Goal: Information Seeking & Learning: Learn about a topic

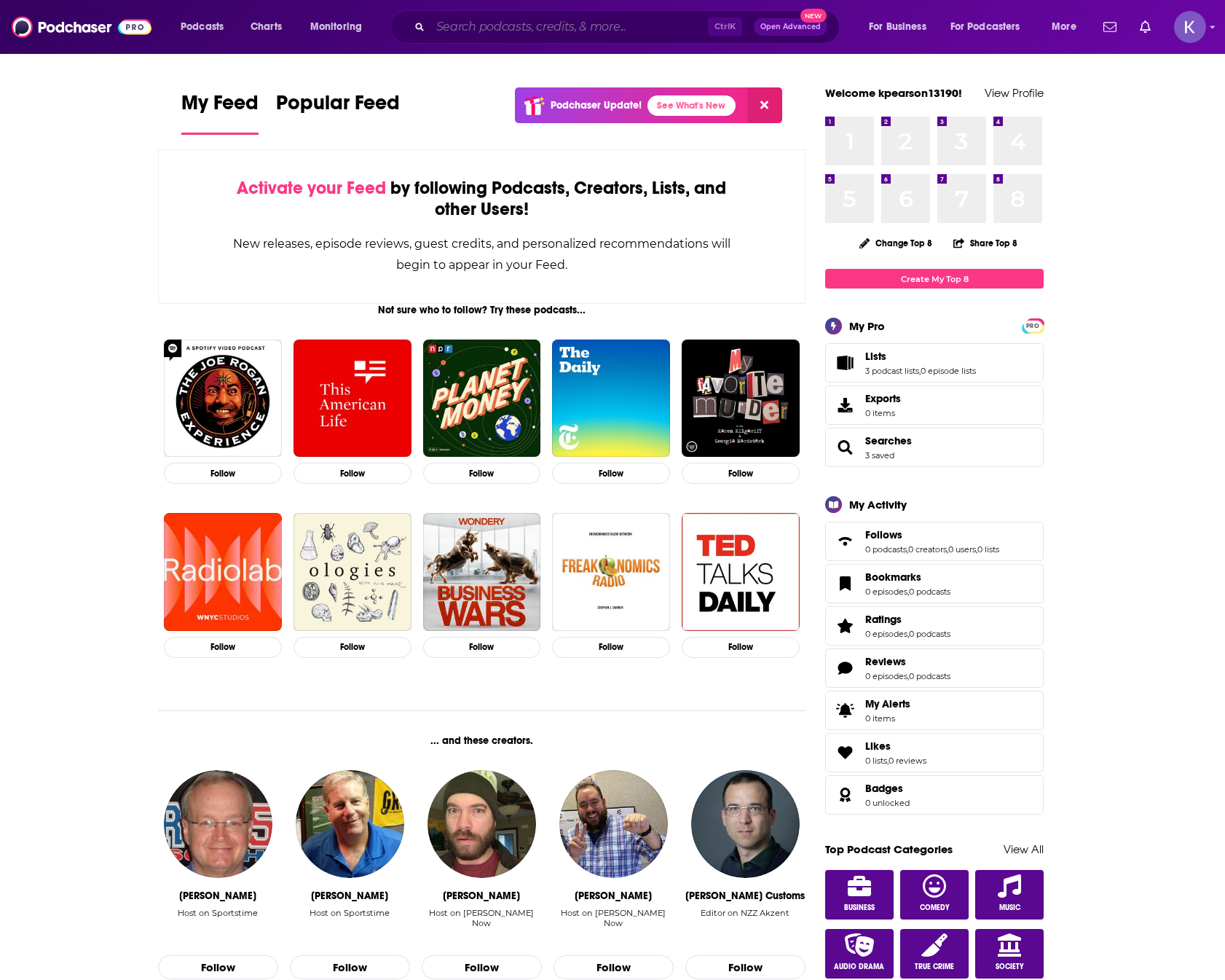
click at [503, 30] on input "Search podcasts, credits, & more..." at bounding box center [569, 26] width 277 height 23
paste input "mailto:[EMAIL_ADDRESS][DOMAIN_NAME]"
type input "mailto:[EMAIL_ADDRESS][DOMAIN_NAME]"
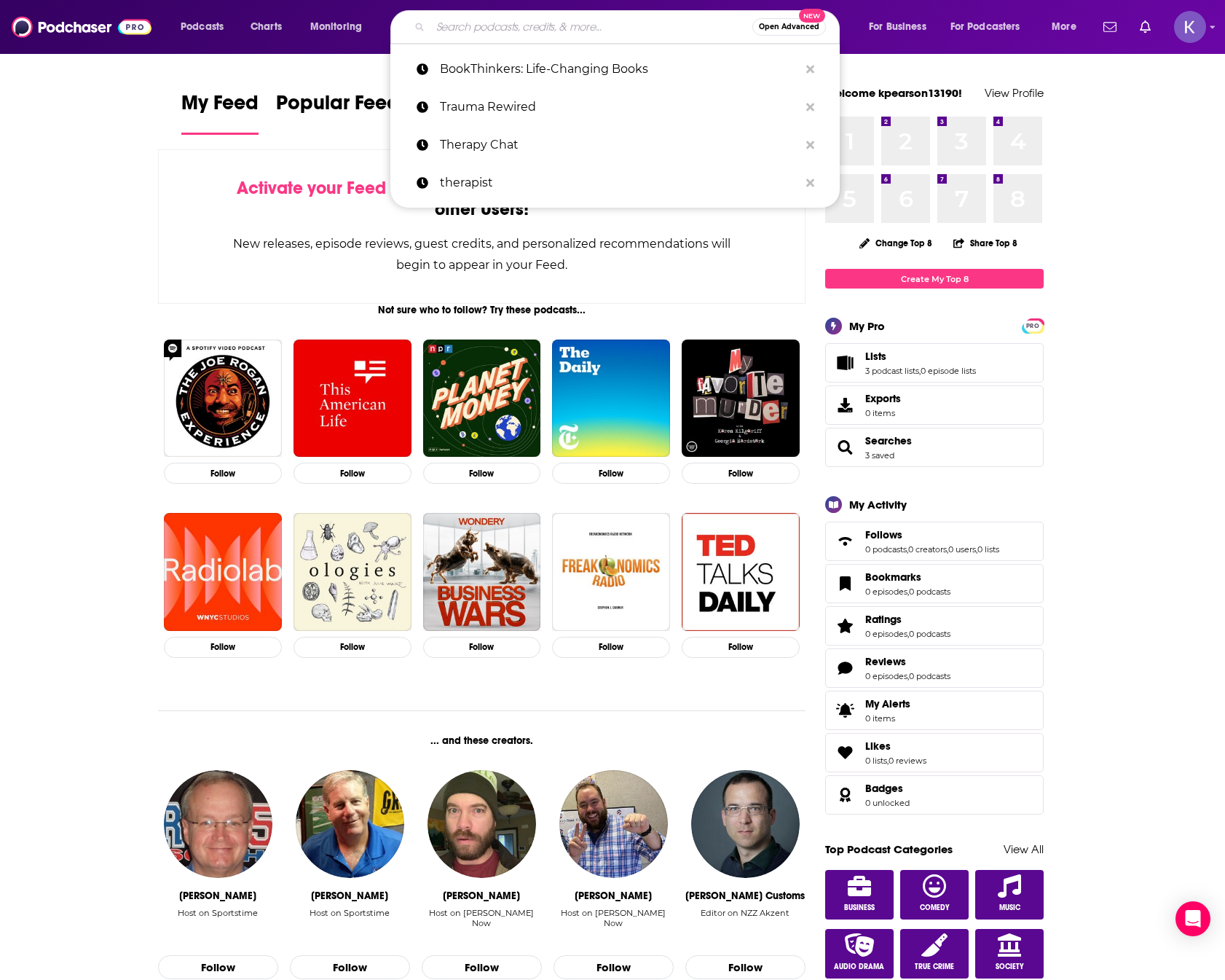
click at [524, 28] on input "Search podcasts, credits, & more..." at bounding box center [591, 26] width 322 height 23
paste input "Break Your Bullsh*t Box"
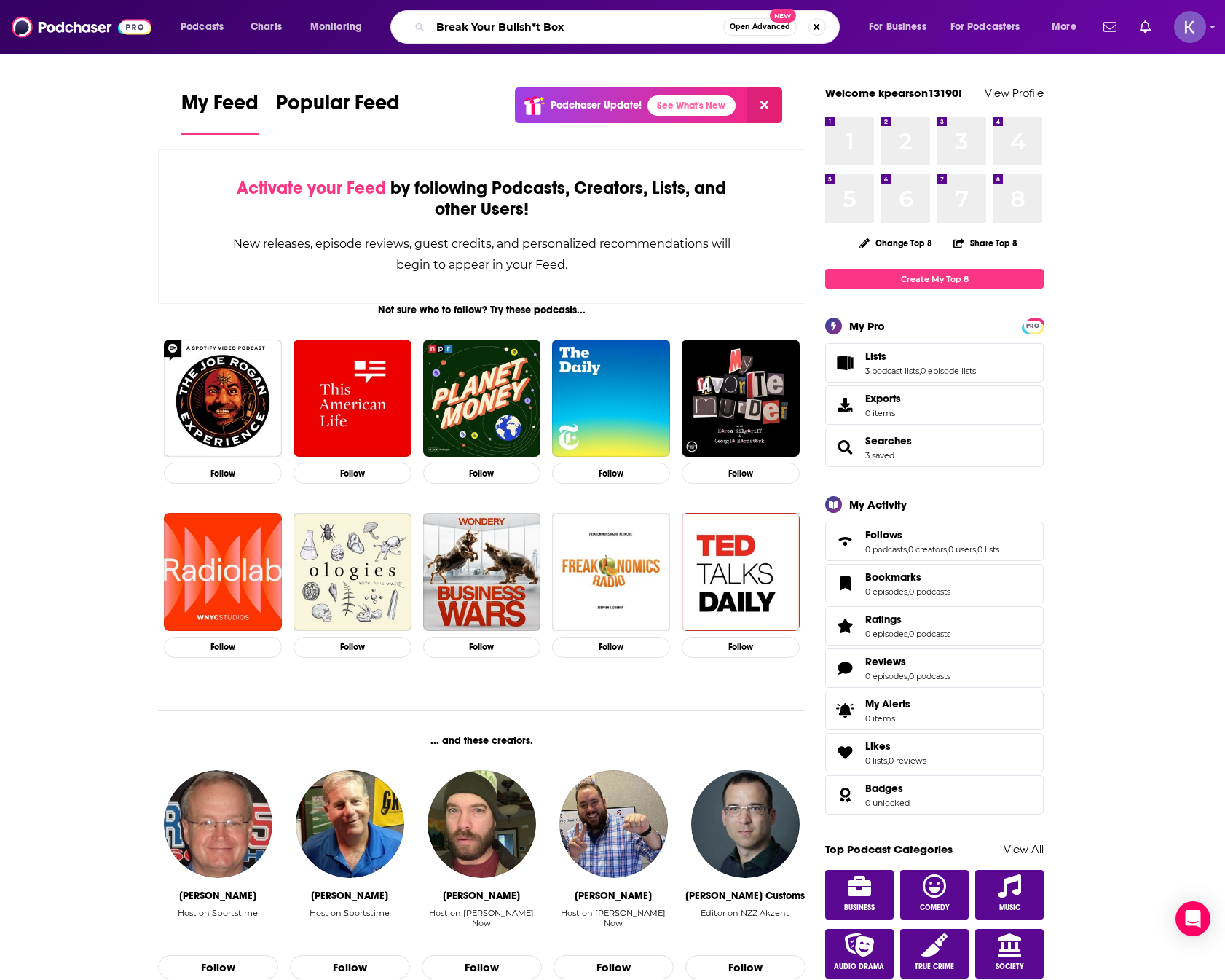
type input "Break Your Bullsh*t Box"
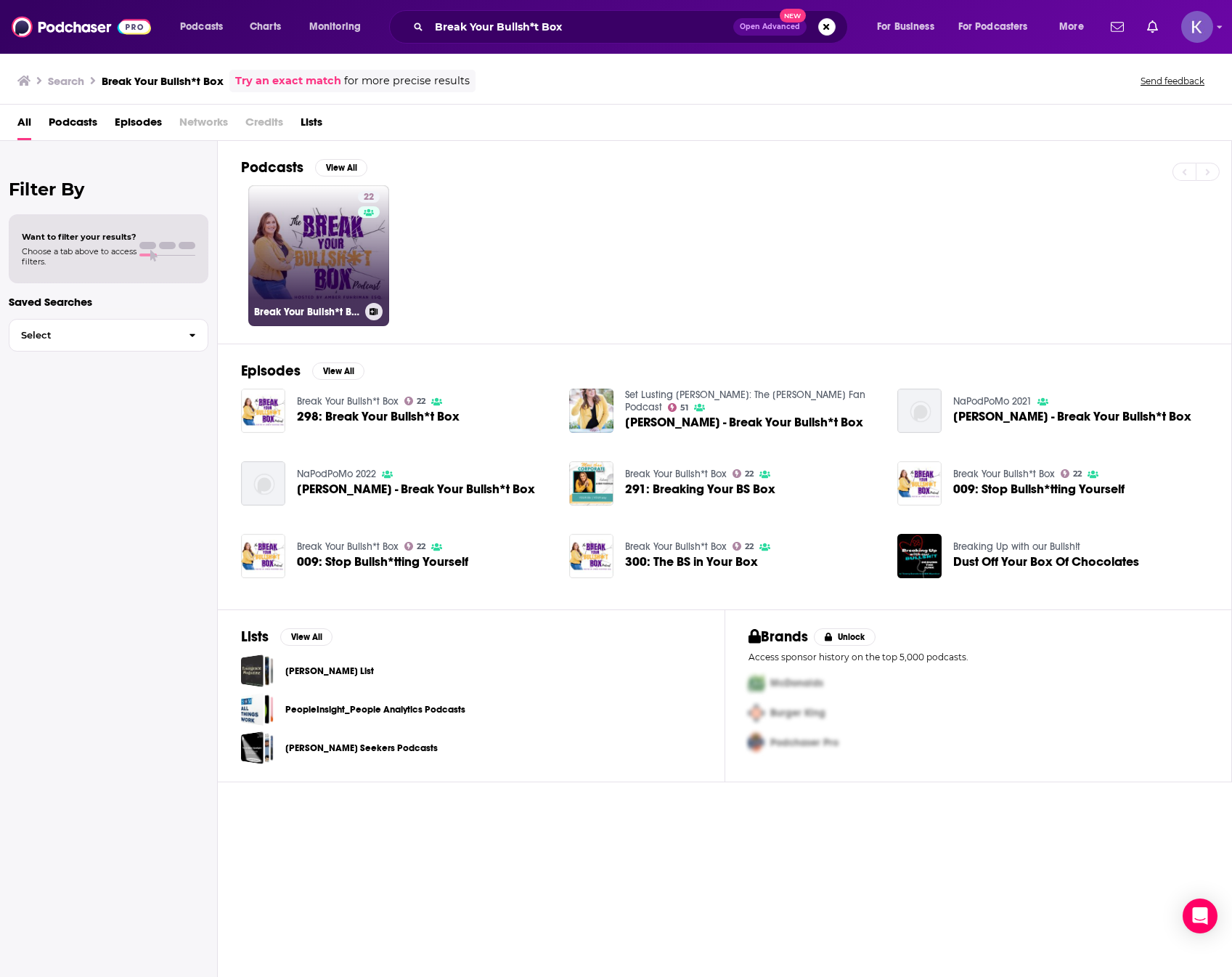
click at [298, 285] on link "22 Break Your Bullsh*t Box" at bounding box center [319, 255] width 141 height 141
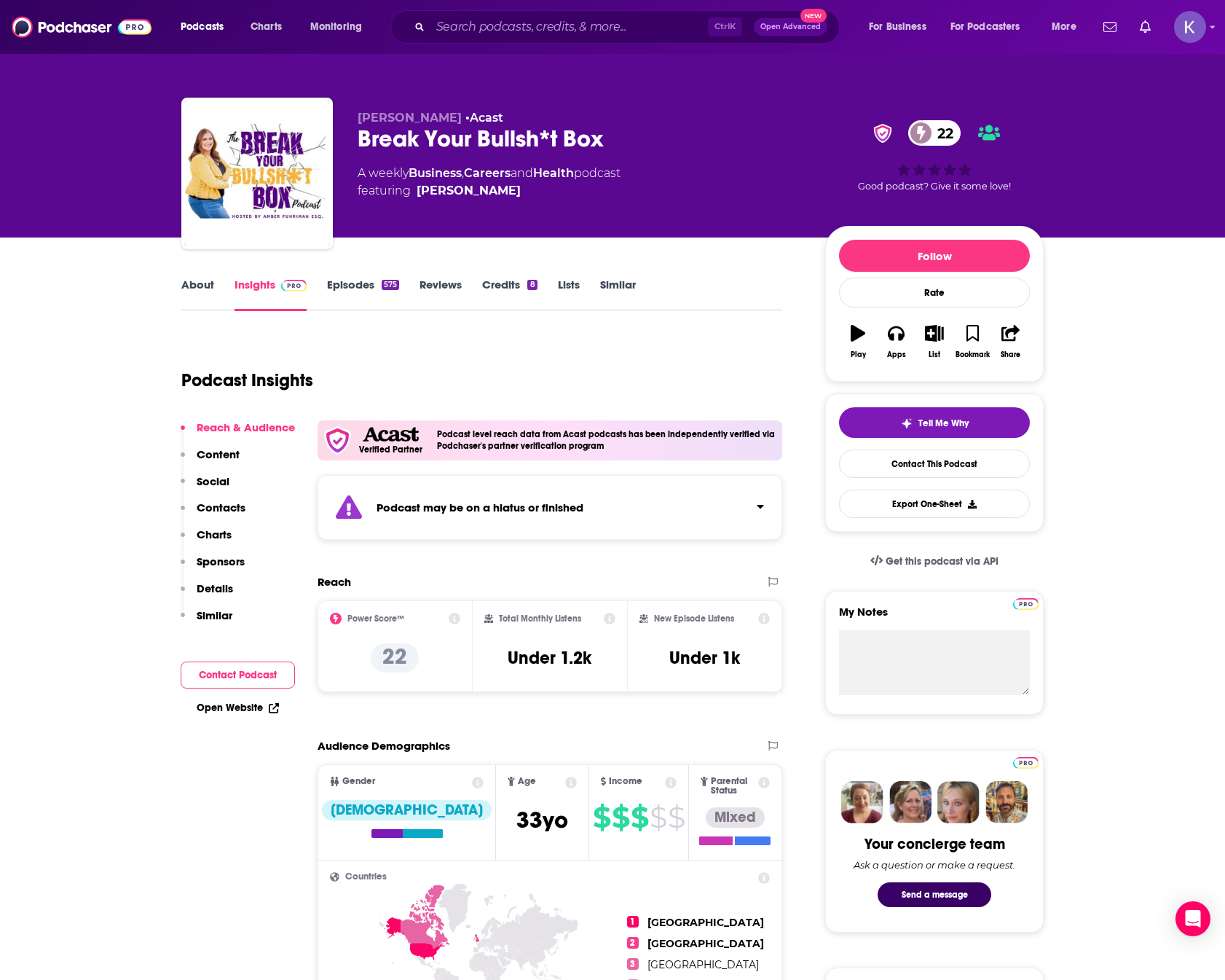
click at [200, 288] on link "About" at bounding box center [197, 293] width 33 height 33
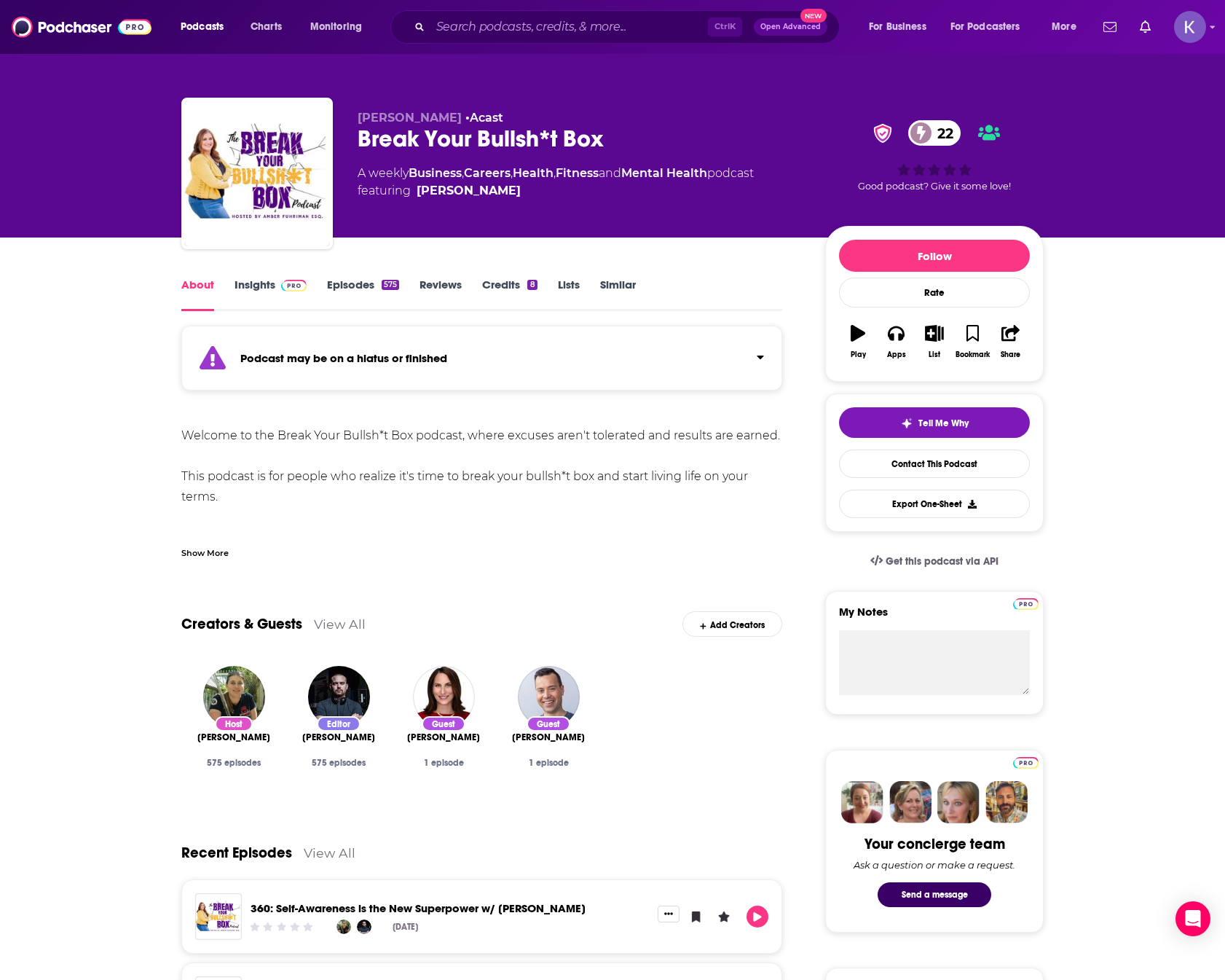
click at [210, 552] on div "Show More" at bounding box center [205, 551] width 48 height 14
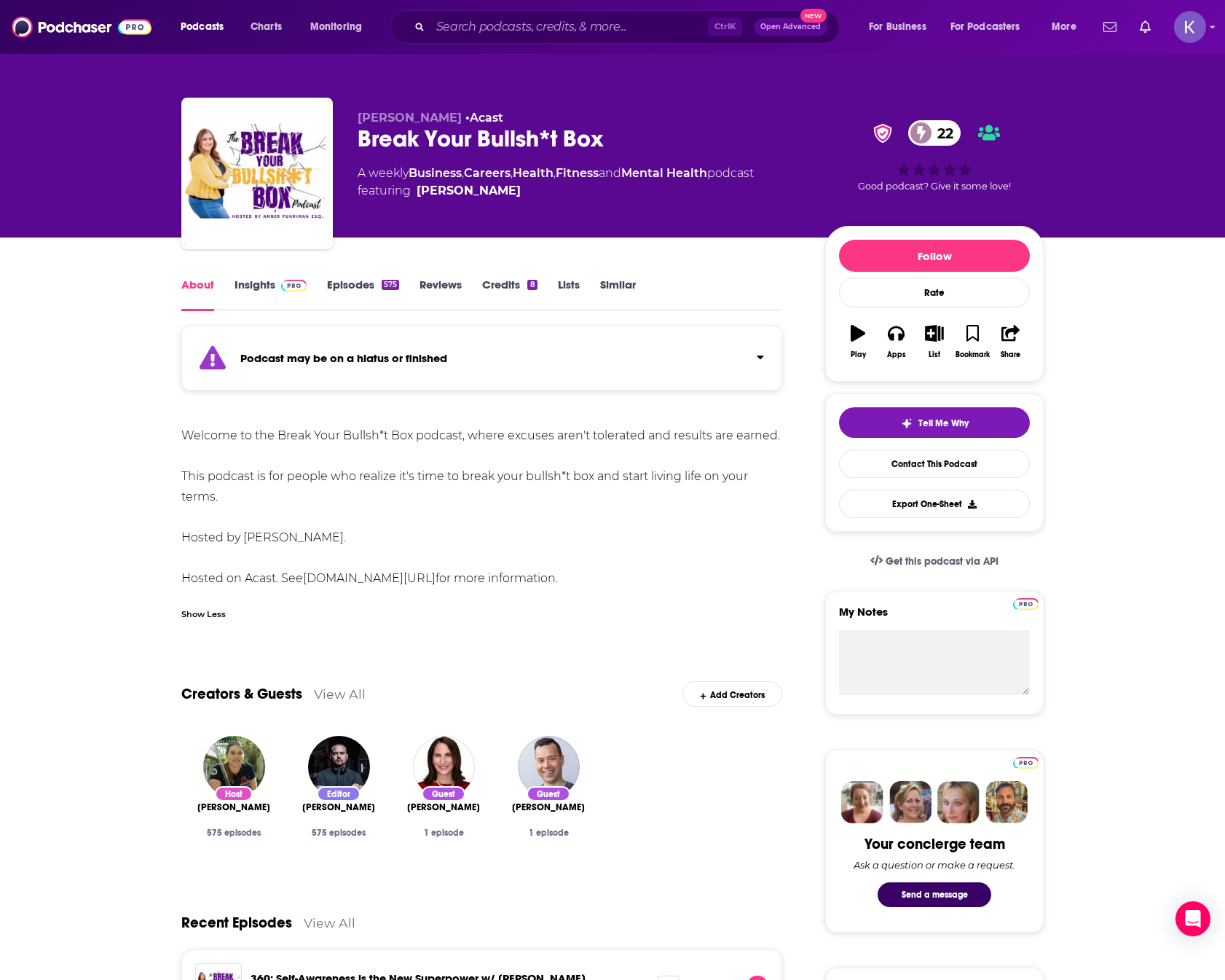
drag, startPoint x: 227, startPoint y: 504, endPoint x: 164, endPoint y: 440, distance: 89.8
copy div "Welcome to the Break Your Bullsh*t Box podcast, where excuses aren't tolerated …"
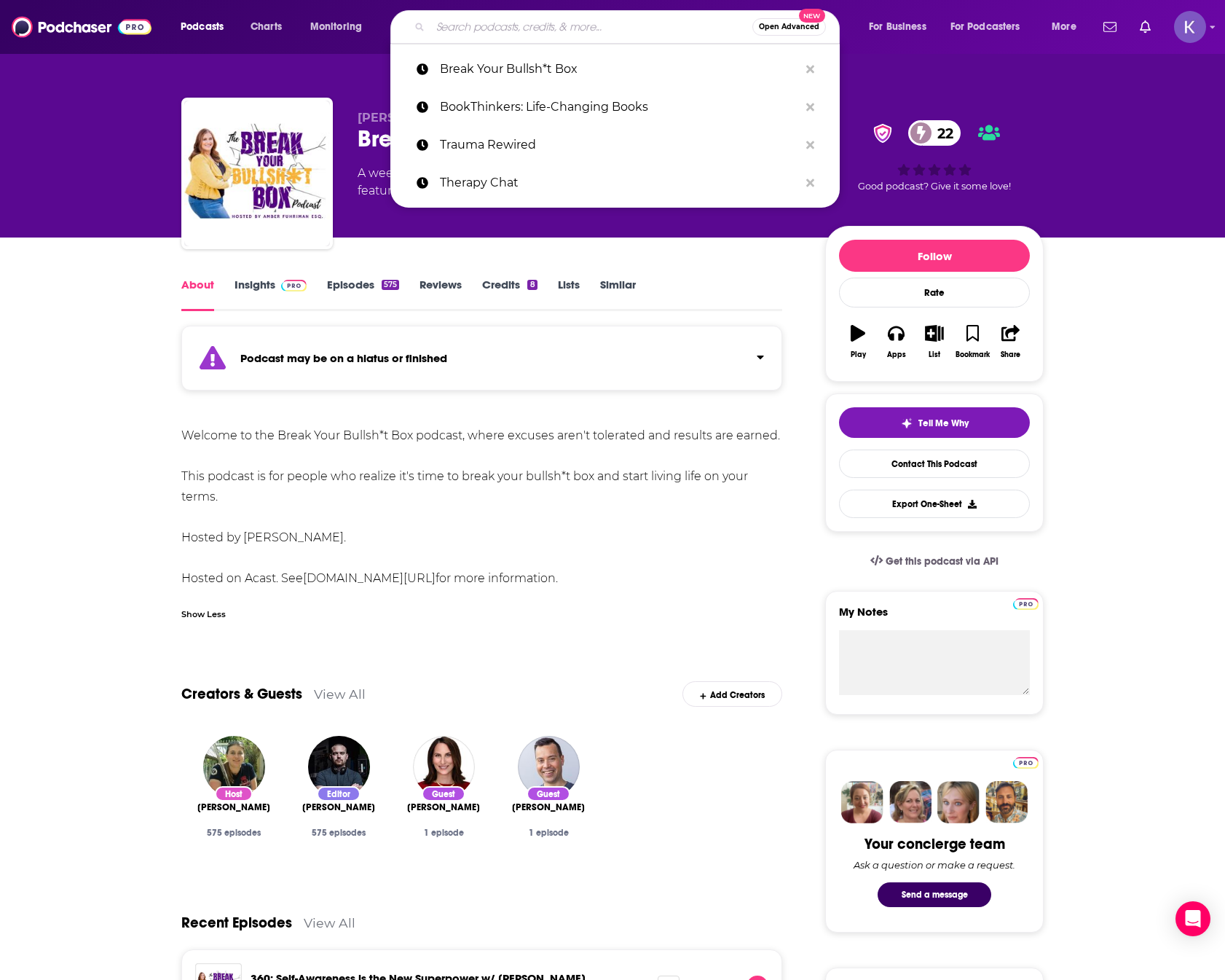
click at [518, 30] on input "Search podcasts, credits, & more..." at bounding box center [591, 26] width 322 height 23
paste input "Psychology Unplugged"
type input "Psychology Unplugged"
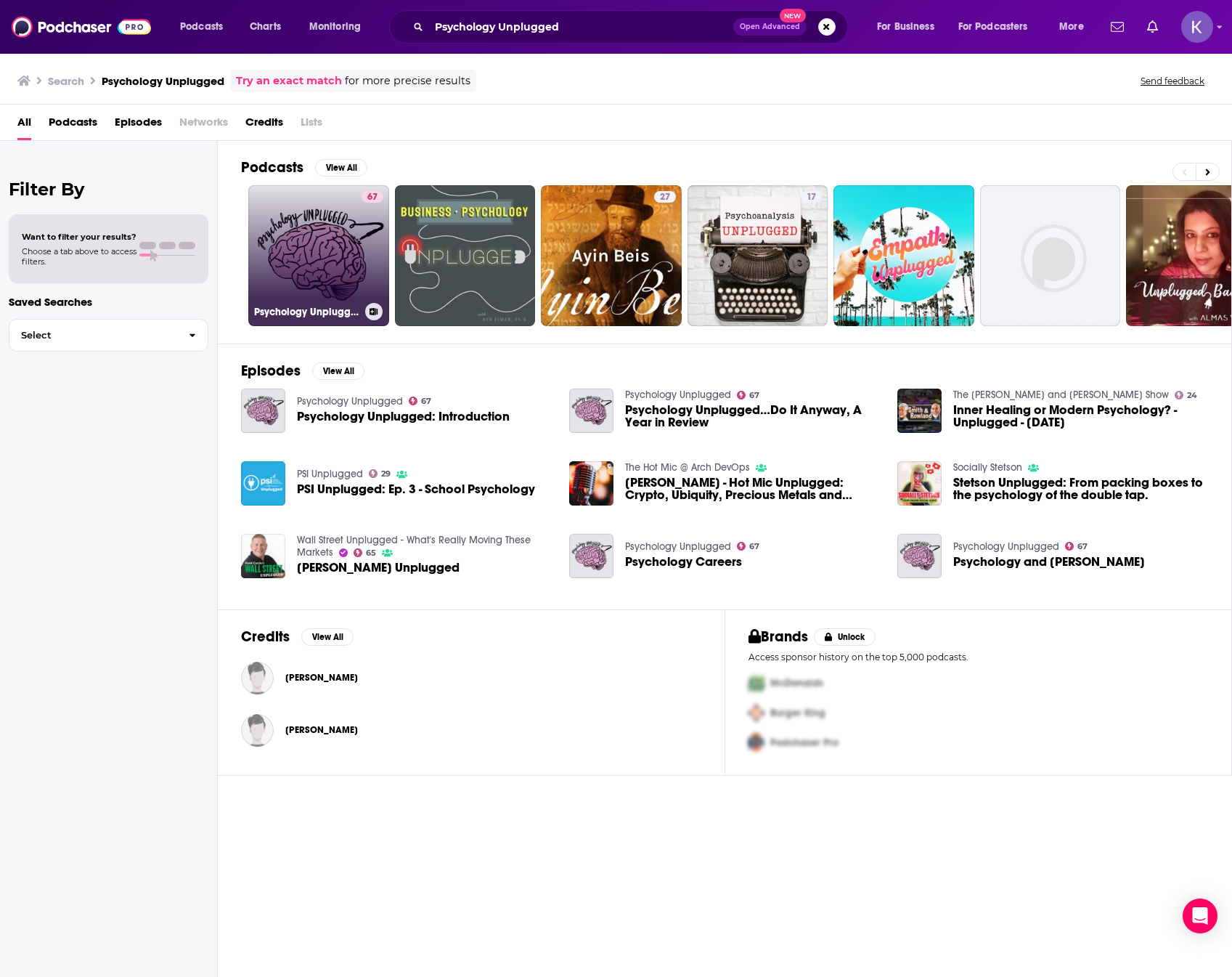
click at [331, 230] on link "67 Psychology Unplugged" at bounding box center [319, 255] width 141 height 141
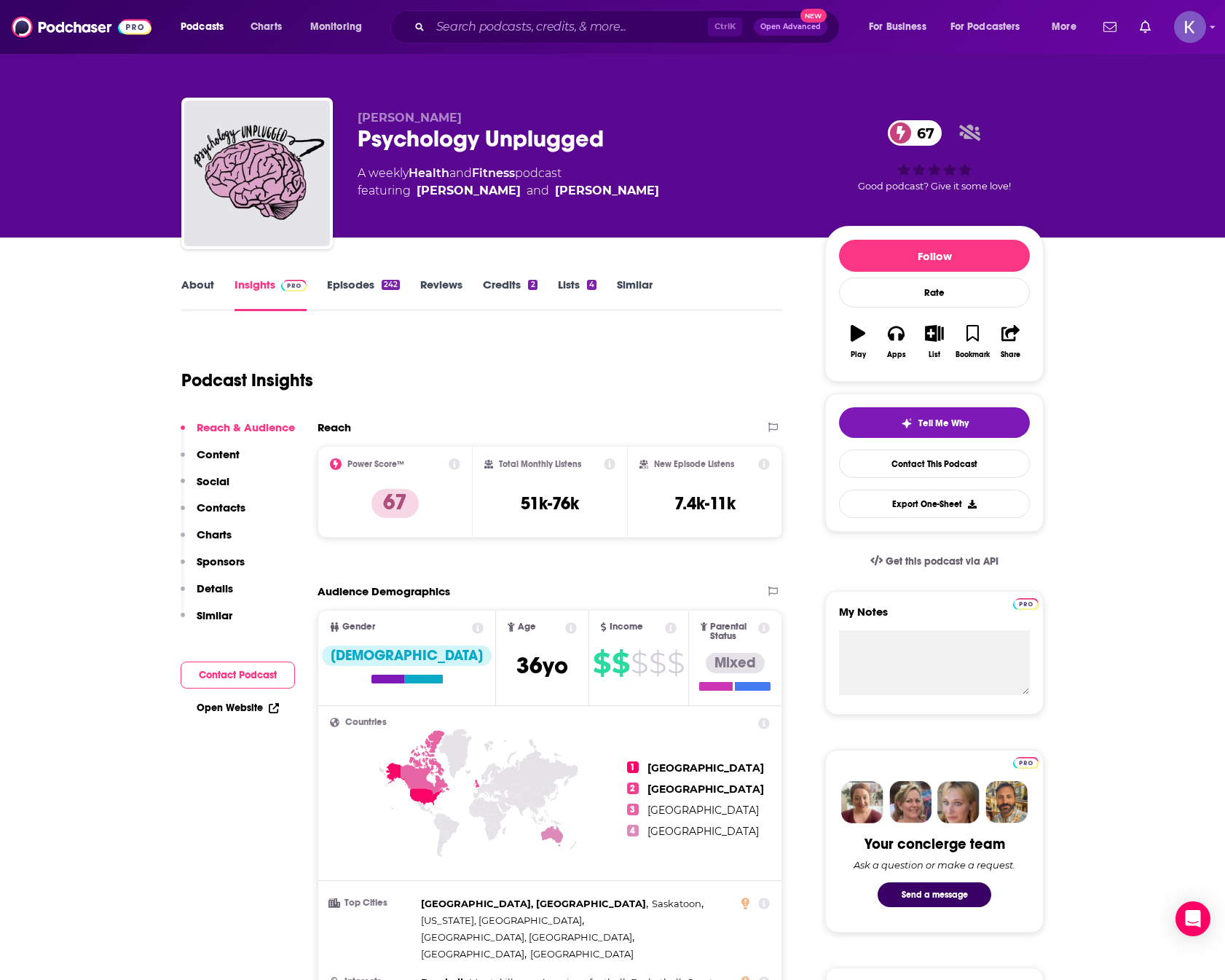
click at [201, 286] on link "About" at bounding box center [197, 293] width 33 height 33
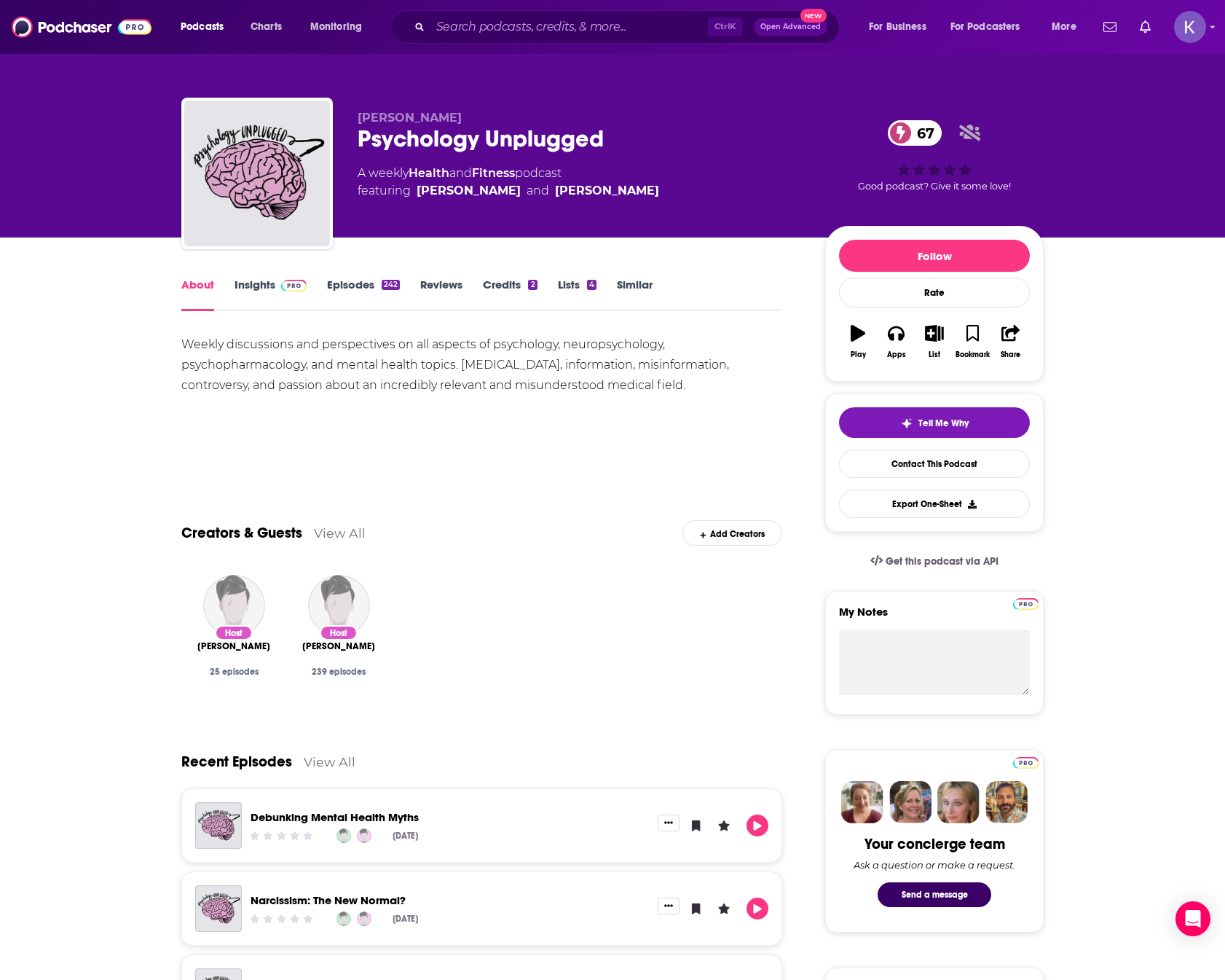
drag, startPoint x: 698, startPoint y: 387, endPoint x: 132, endPoint y: 322, distance: 569.7
copy div "About Insights Episodes 242 Reviews Credits 2 Lists 4 Similar Weekly discussion…"
click at [688, 150] on div "Psychology Unplugged 67" at bounding box center [579, 138] width 444 height 28
drag, startPoint x: 620, startPoint y: 135, endPoint x: 345, endPoint y: 134, distance: 275.0
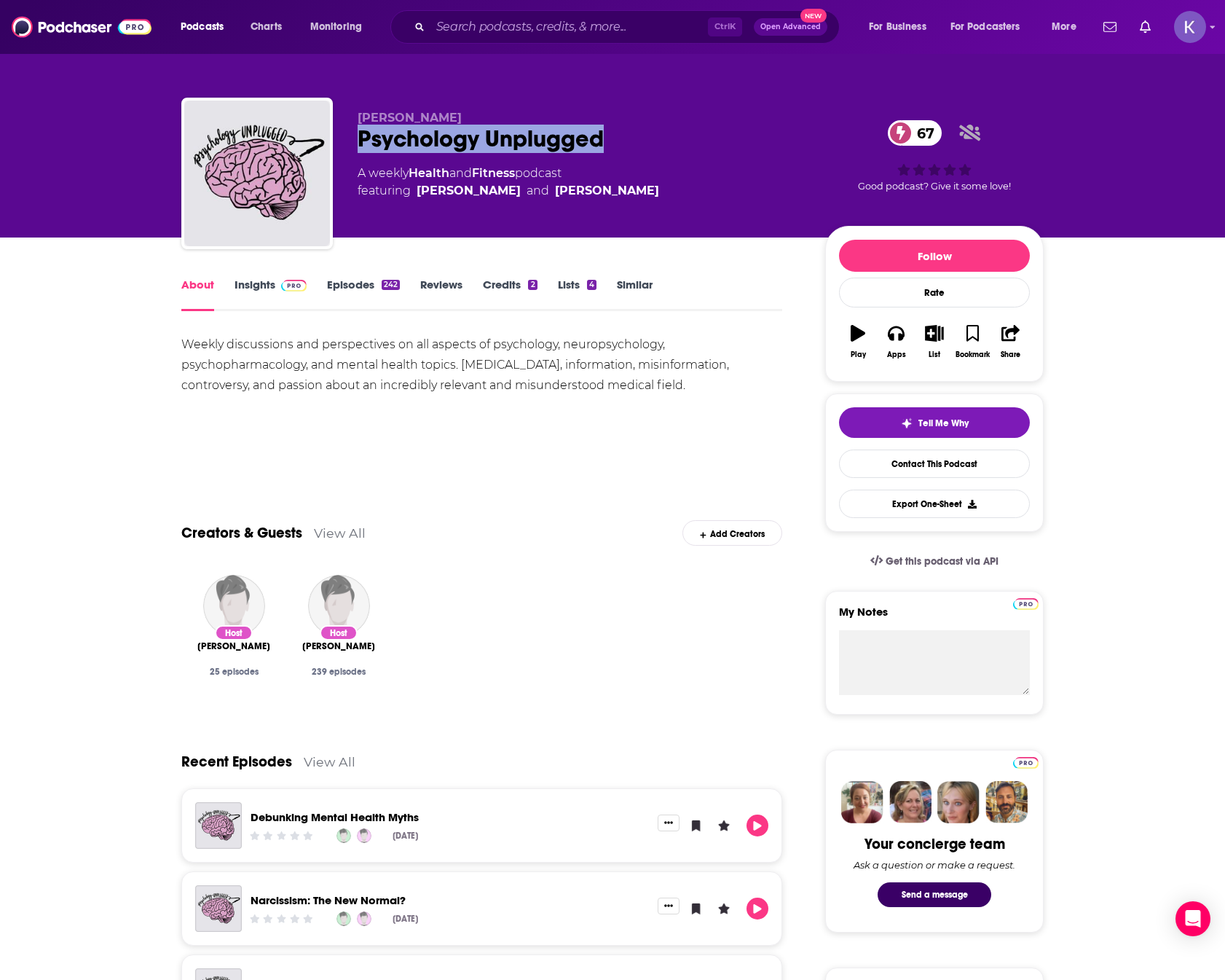
click at [345, 134] on div "[PERSON_NAME] Psychology Unplugged 67 A weekly Health and Fitness podcast featu…" at bounding box center [612, 176] width 863 height 157
copy h1 "Psychology Unplugged"
drag, startPoint x: 695, startPoint y: 389, endPoint x: 63, endPoint y: 347, distance: 633.4
copy div "Weekly discussions and perspectives on all aspects of psychology, neuropsycholo…"
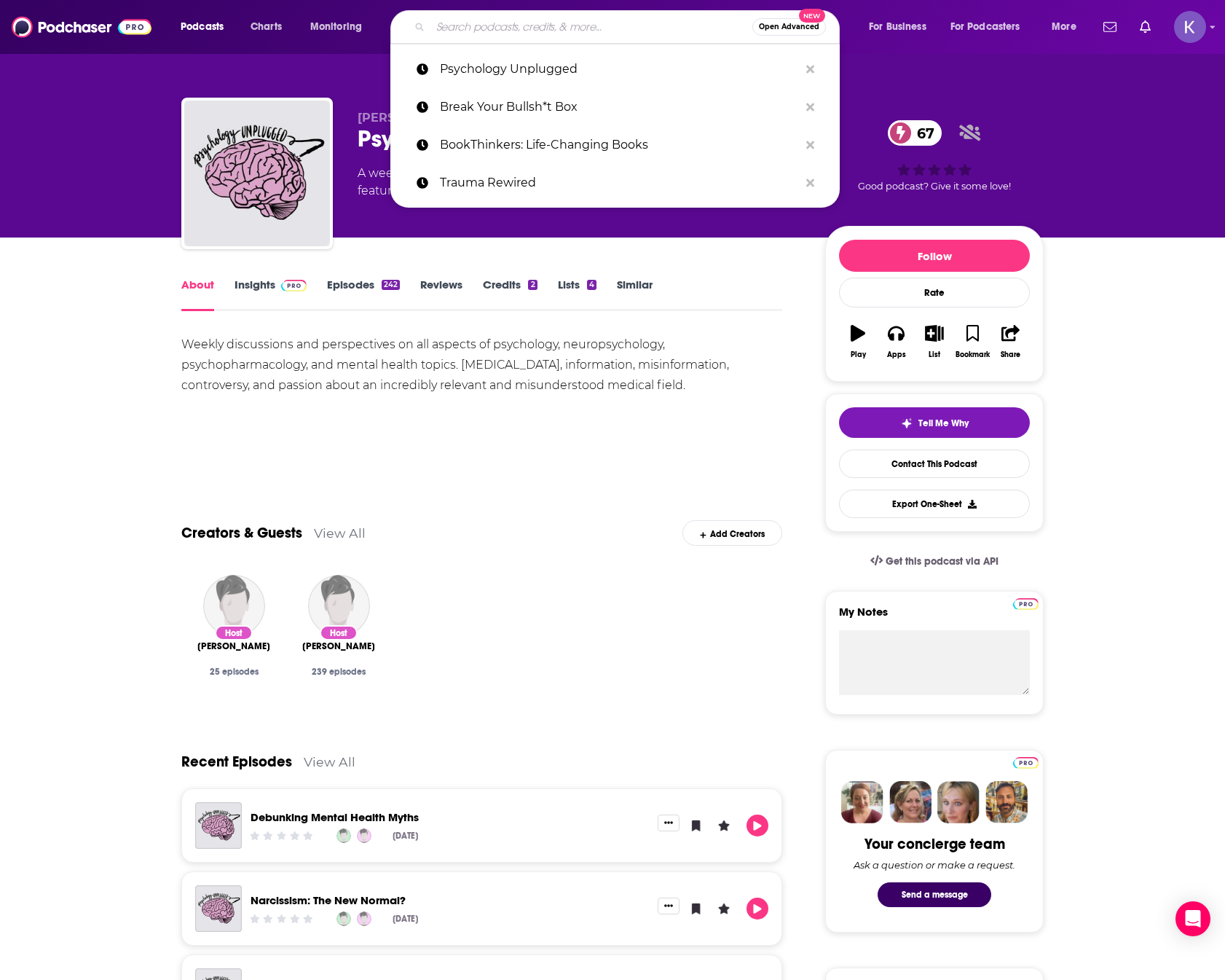
click at [513, 34] on input "Search podcasts, credits, & more..." at bounding box center [591, 26] width 322 height 23
paste input "Are you stuck in a reading rut? The Book Case makes the case for books outside …"
type input "Are you stuck in a reading rut? The Book Case makes the case for books outside …"
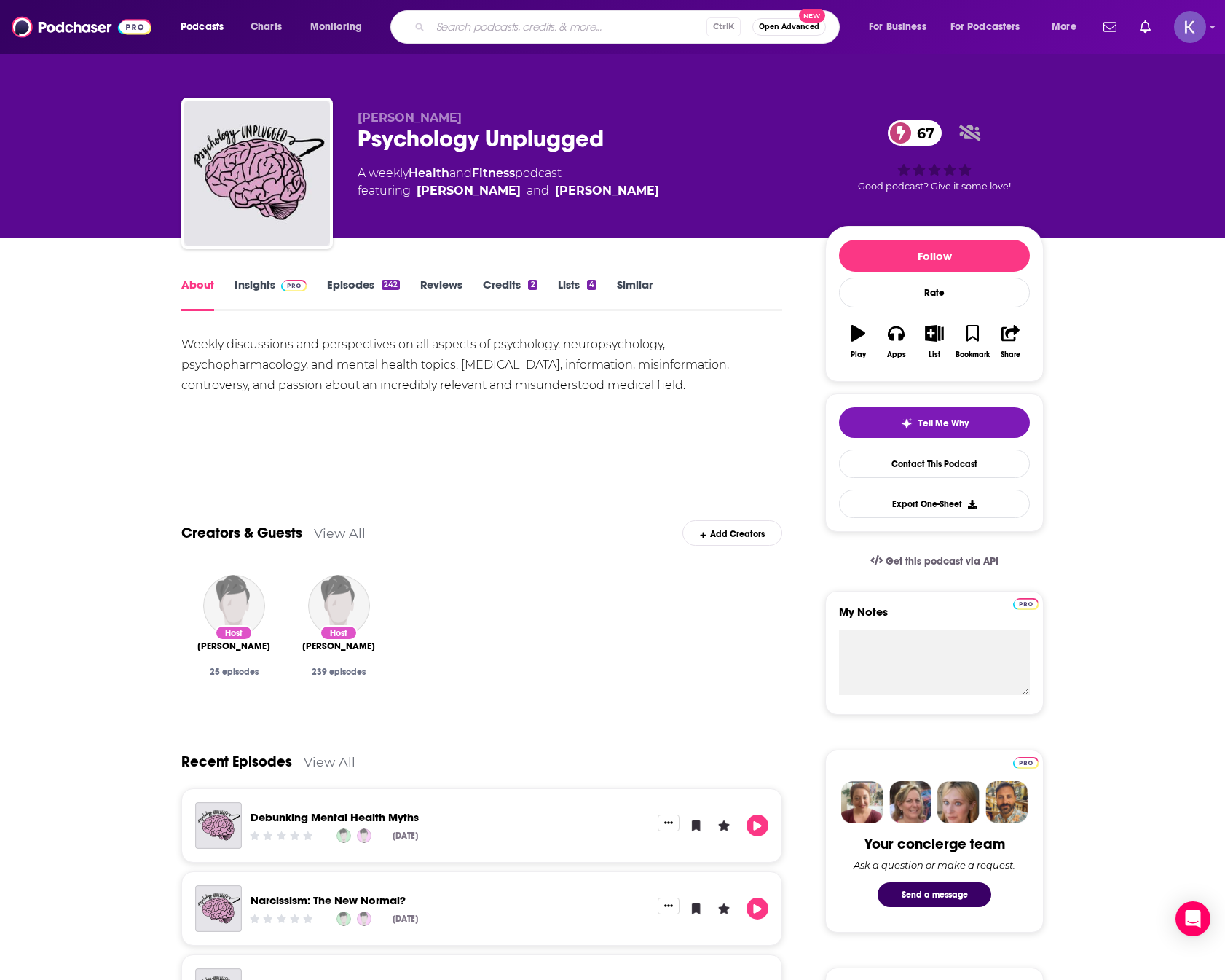
click at [524, 28] on input "Search podcasts, credits, & more..." at bounding box center [568, 26] width 276 height 23
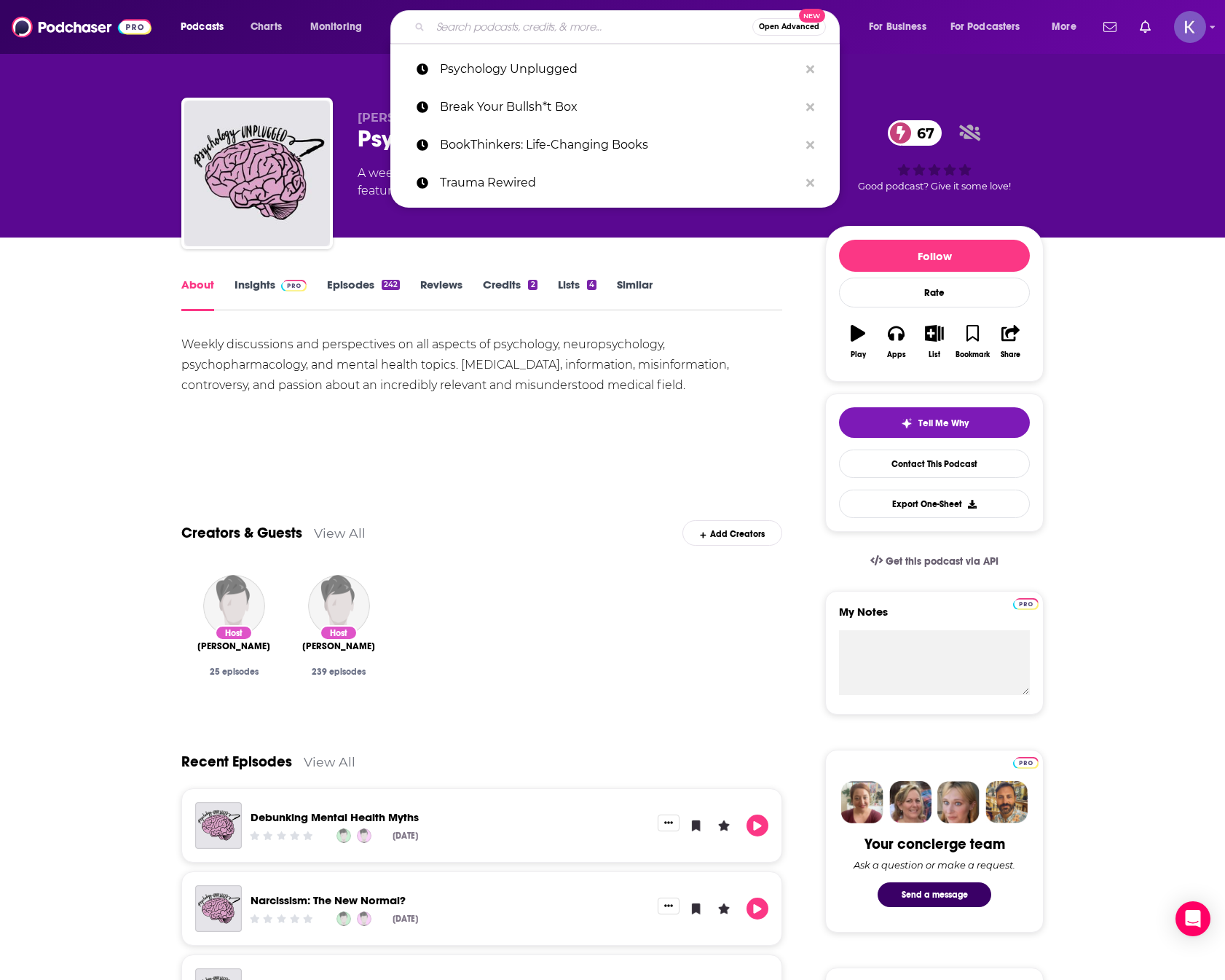
paste input "The Book Case"
type input "The Book Case"
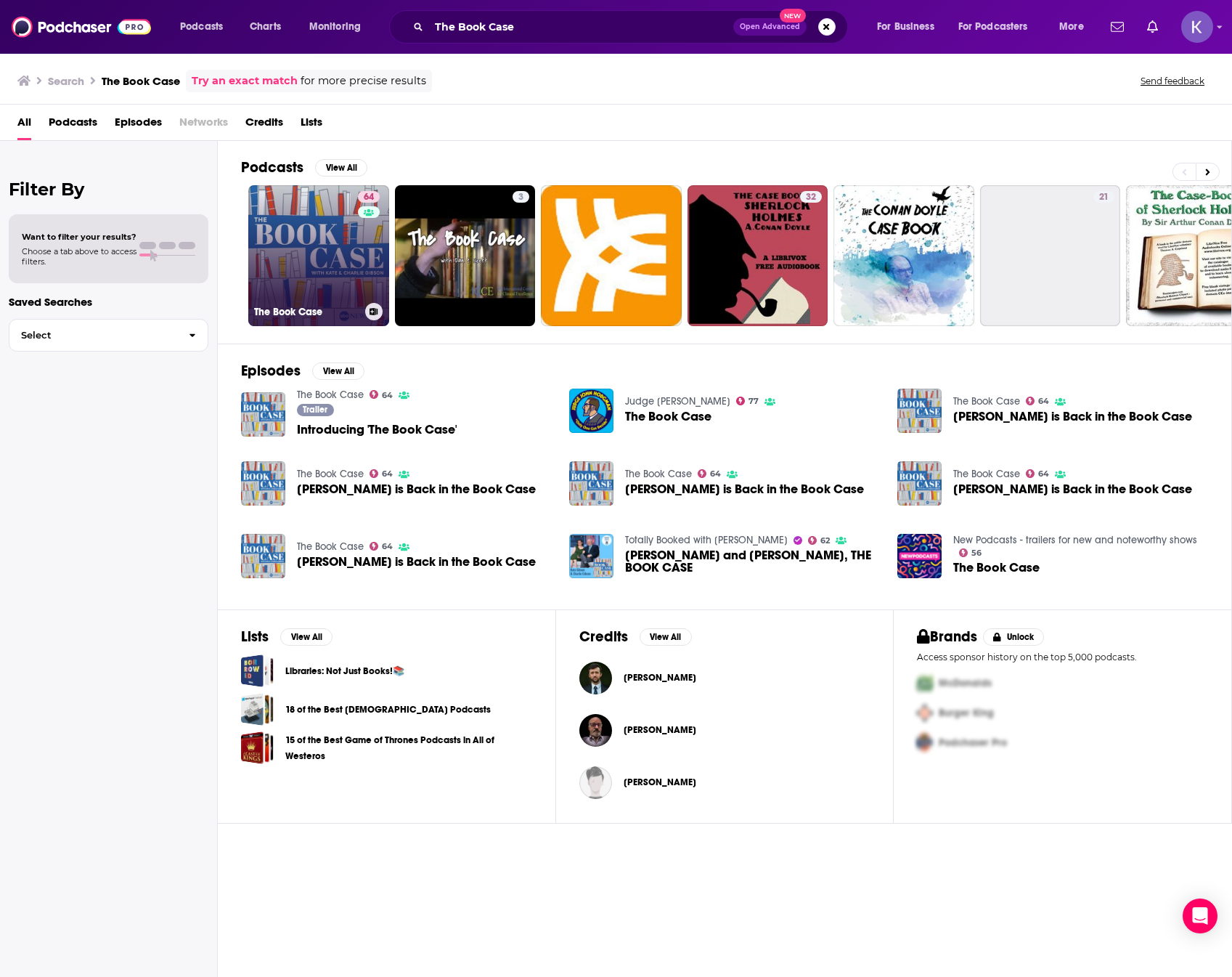
click at [347, 246] on link "64 The Book Case" at bounding box center [319, 255] width 141 height 141
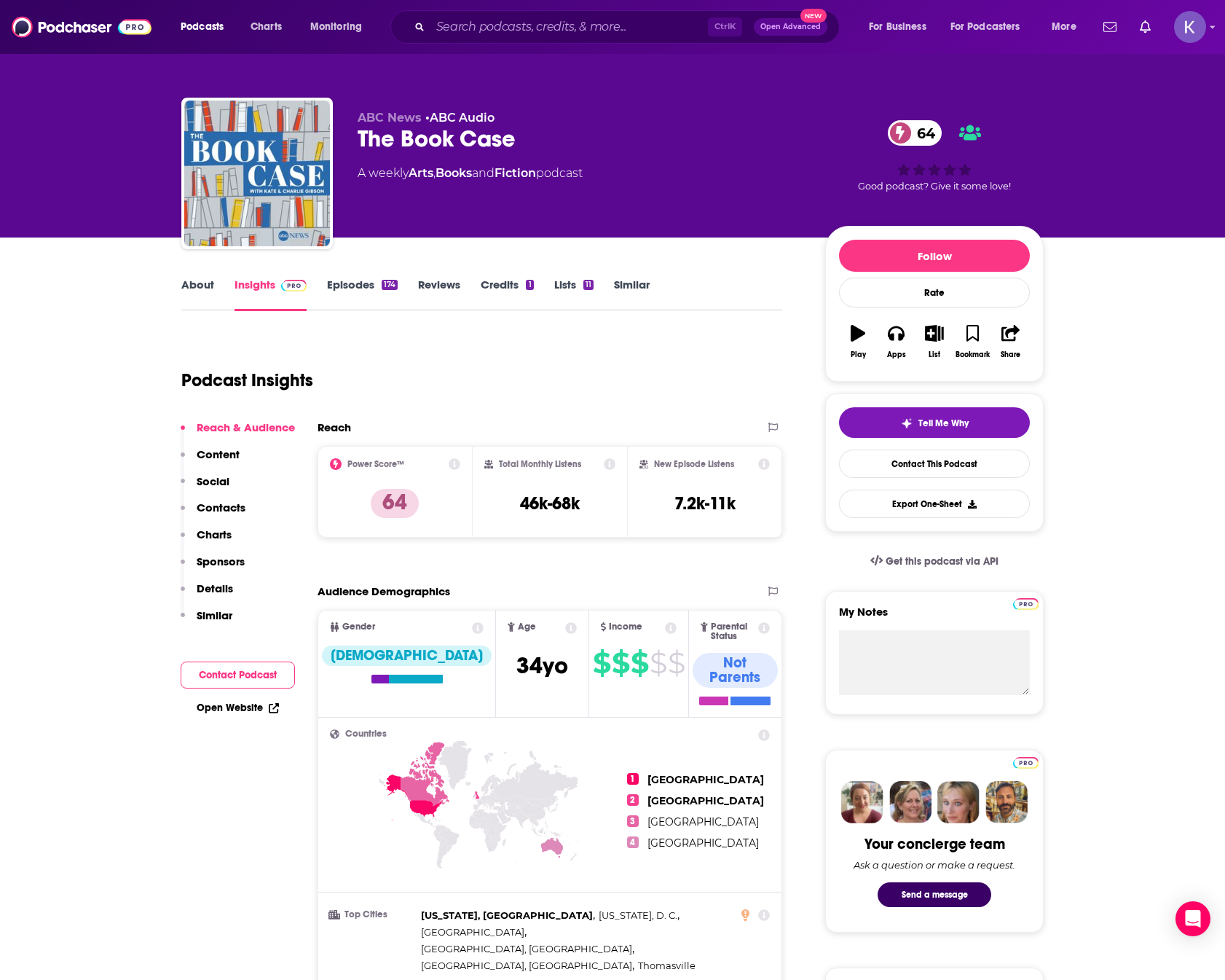
click at [190, 290] on link "About" at bounding box center [197, 293] width 33 height 33
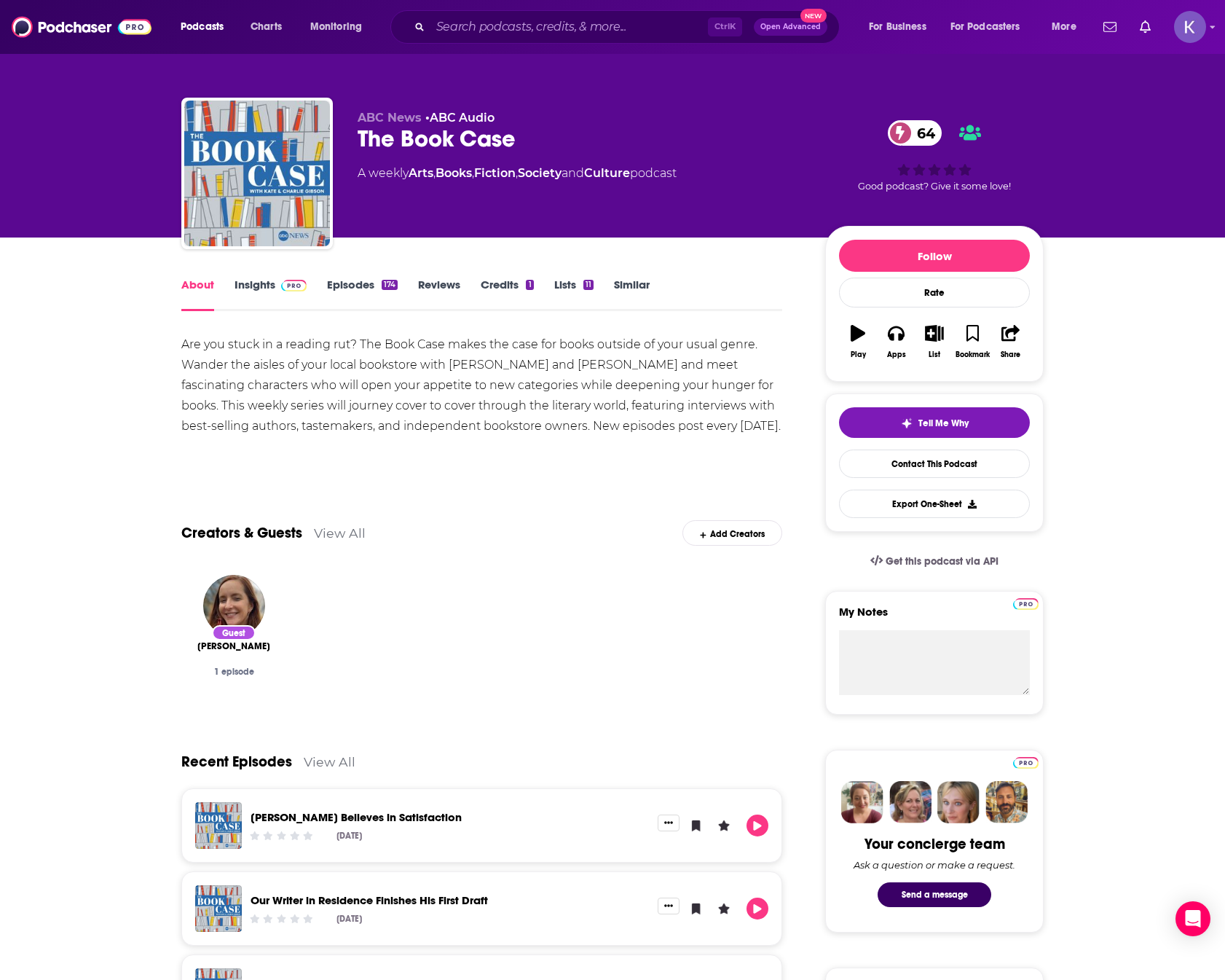
click at [250, 287] on link "Insights" at bounding box center [271, 293] width 72 height 33
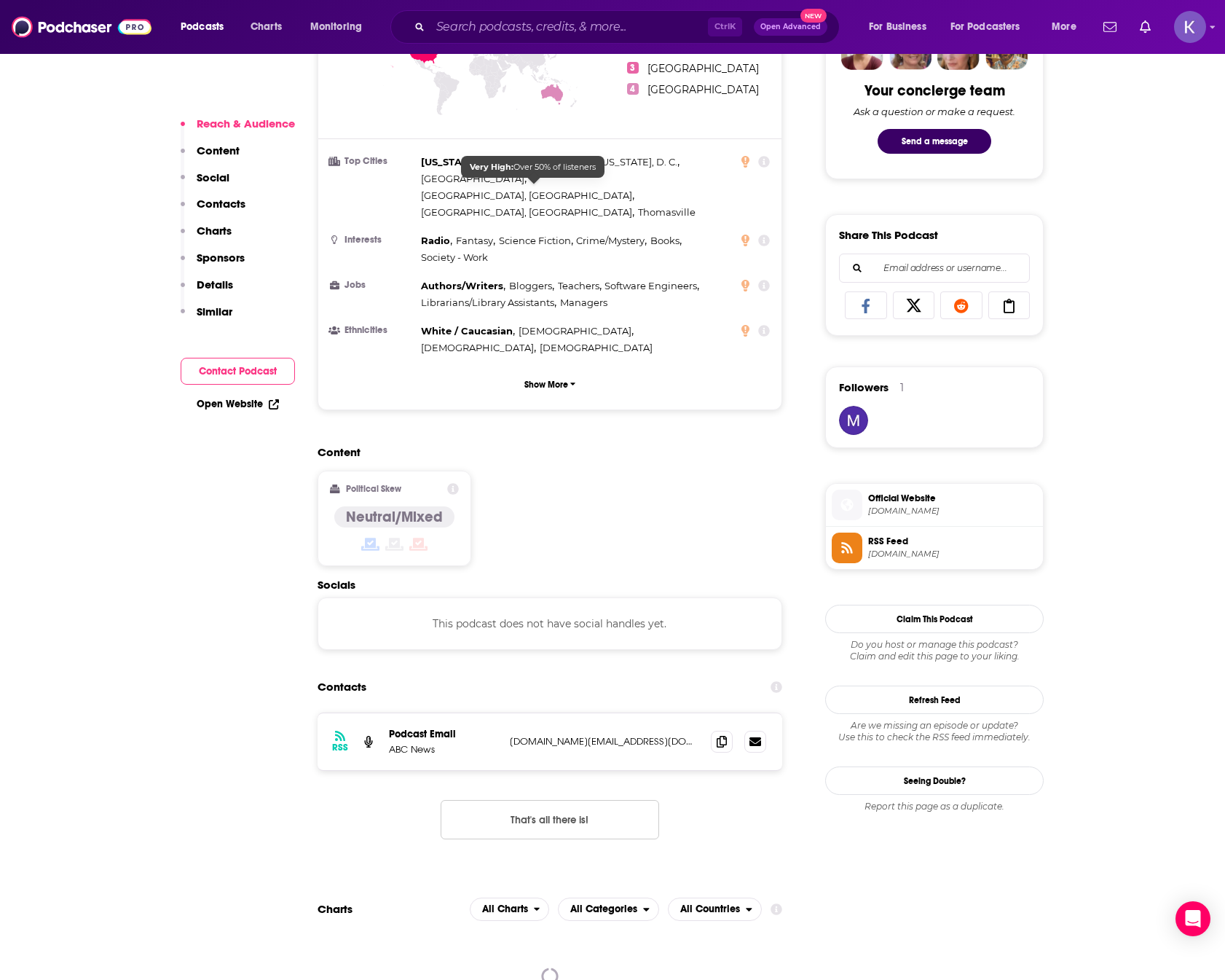
scroll to position [947, 0]
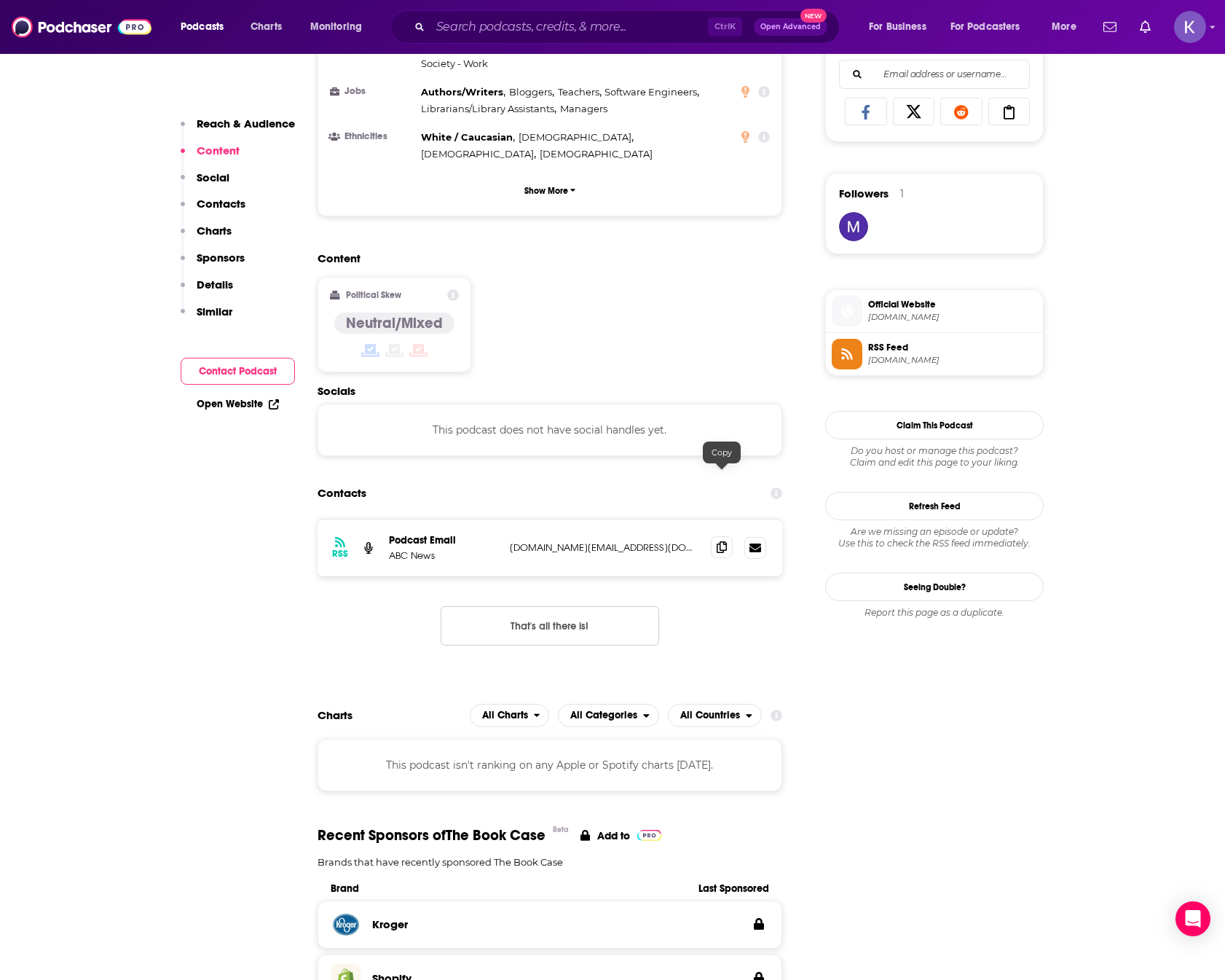
click at [718, 541] on icon at bounding box center [721, 547] width 10 height 12
